Goal: Information Seeking & Learning: Learn about a topic

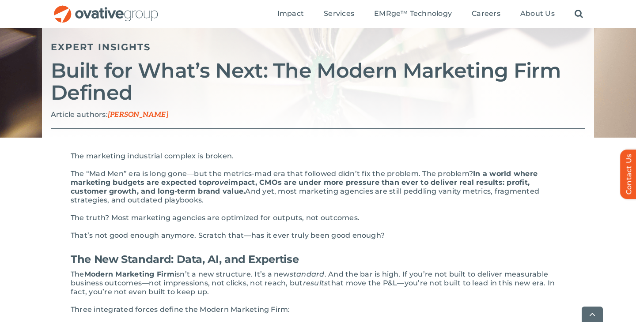
scroll to position [94, 0]
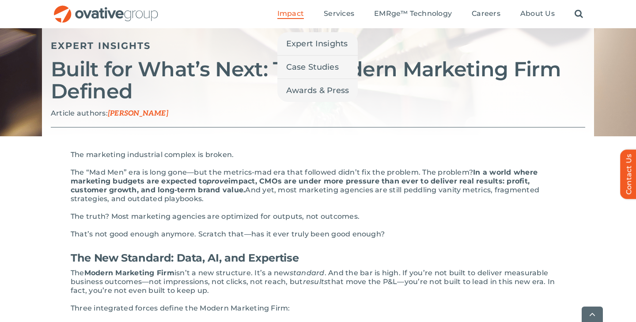
click at [290, 15] on span "Impact" at bounding box center [290, 13] width 26 height 9
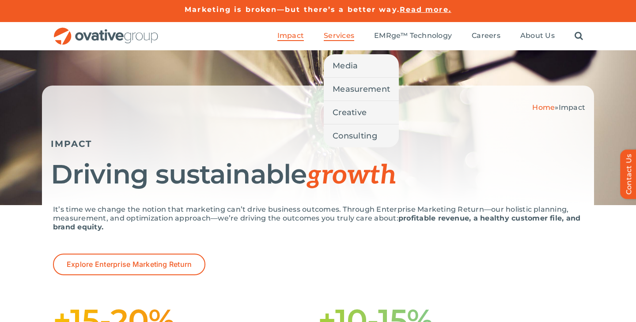
click at [338, 34] on span "Services" at bounding box center [339, 35] width 30 height 9
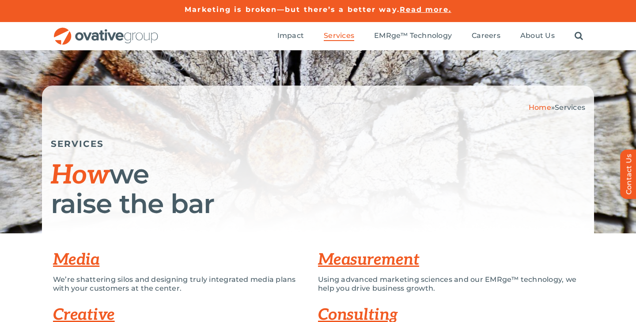
click at [230, 79] on div "Home » Services SERVICES How we raise the bar" at bounding box center [318, 141] width 636 height 183
